Goal: Information Seeking & Learning: Find specific fact

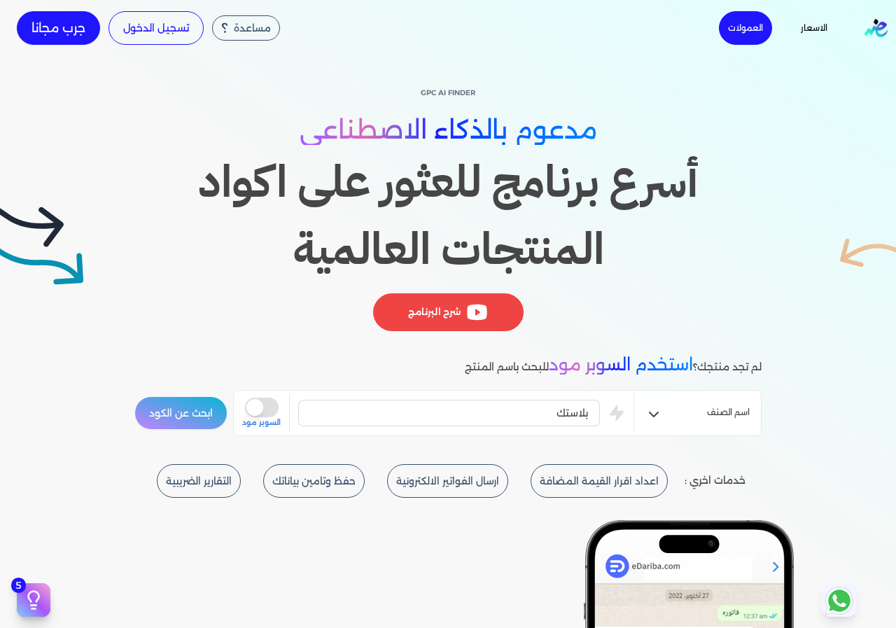
click at [206, 399] on button "ابحث عن الكود" at bounding box center [180, 413] width 93 height 34
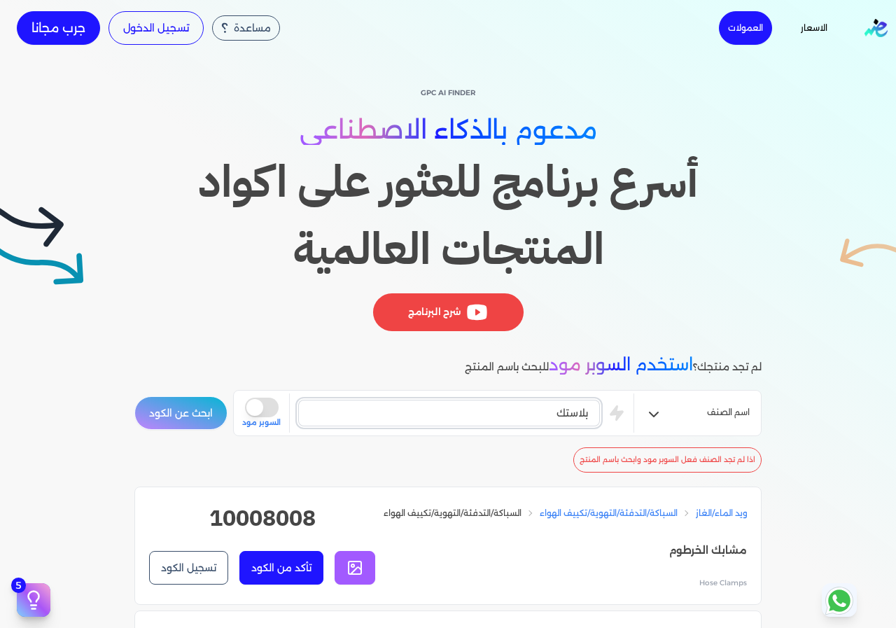
click at [564, 412] on input "بلاستك" at bounding box center [449, 413] width 302 height 27
type input "مجروش بلاستك"
click at [134, 396] on button "ابحث عن الكود" at bounding box center [180, 413] width 93 height 34
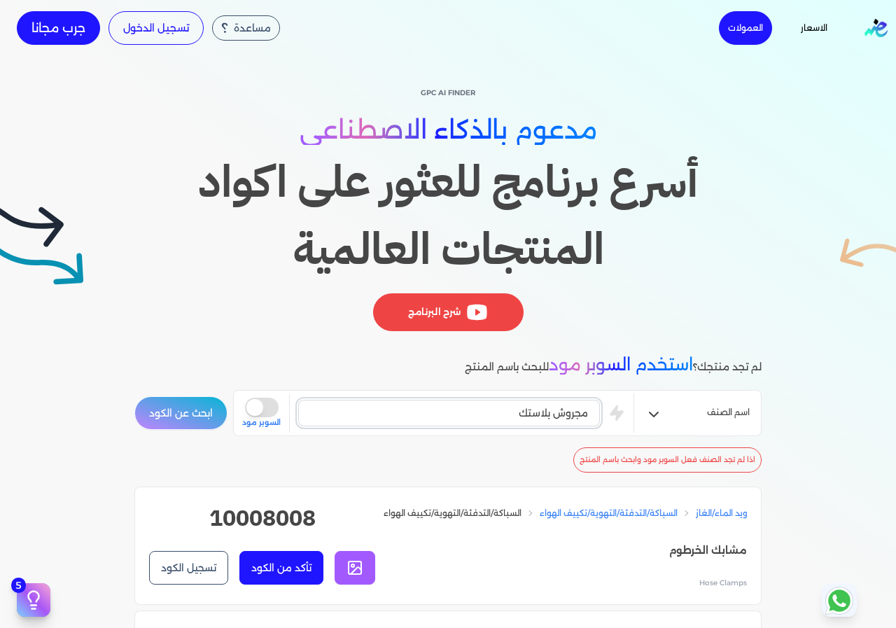
click at [538, 421] on input "مجروش بلاستك" at bounding box center [449, 413] width 302 height 27
type input "ادوات بلاستيكية"
click at [134, 396] on button "ابحث عن الكود" at bounding box center [180, 413] width 93 height 34
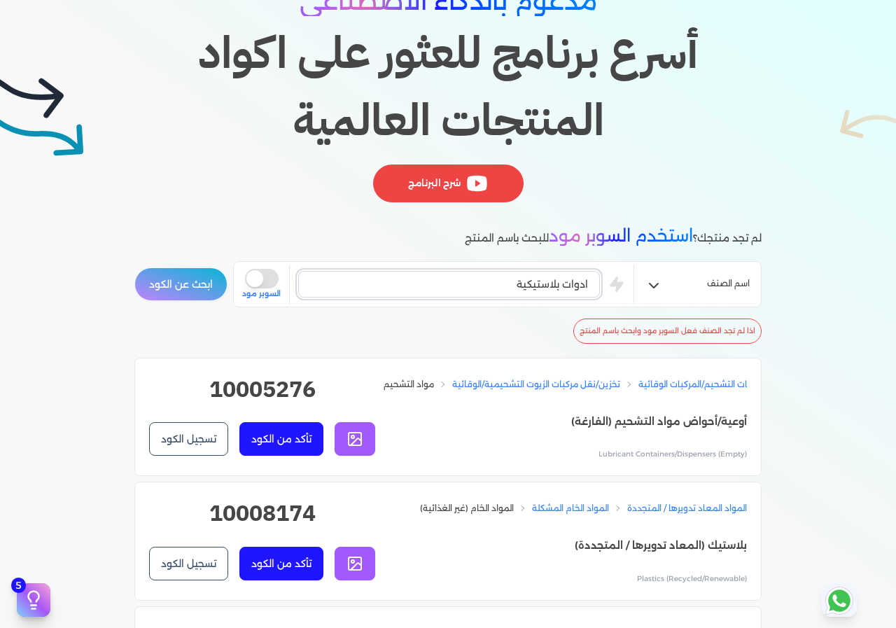
scroll to position [280, 0]
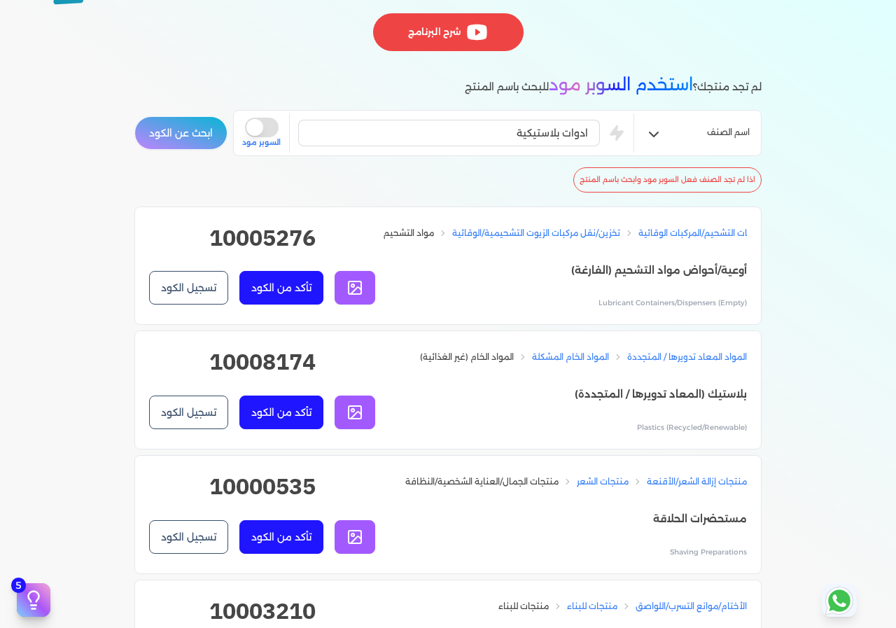
click at [300, 374] on h2 "10008174" at bounding box center [262, 367] width 226 height 45
copy h2 "10008174"
